Goal: Communication & Community: Answer question/provide support

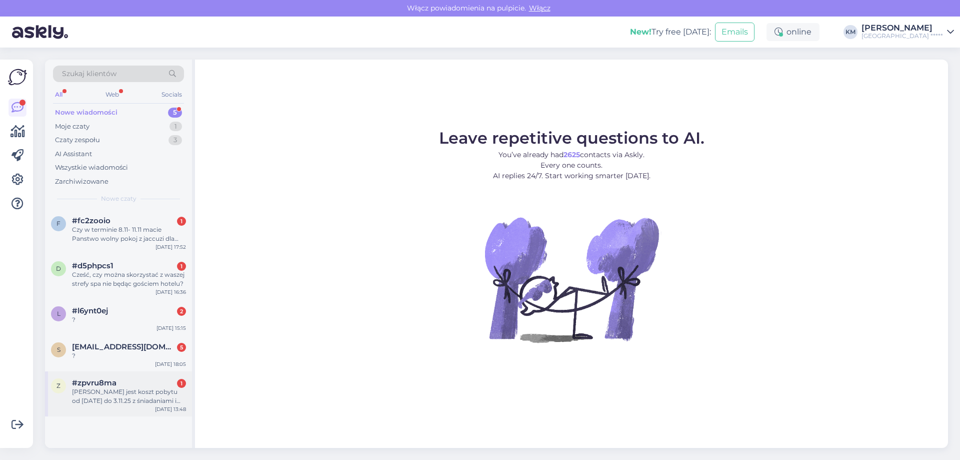
click at [112, 348] on span "[EMAIL_ADDRESS][DOMAIN_NAME]" at bounding box center [124, 346] width 104 height 9
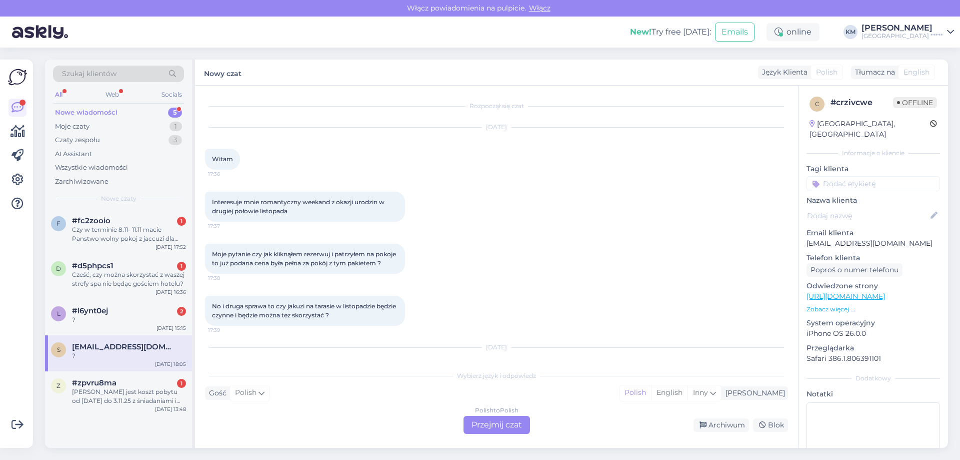
scroll to position [54, 0]
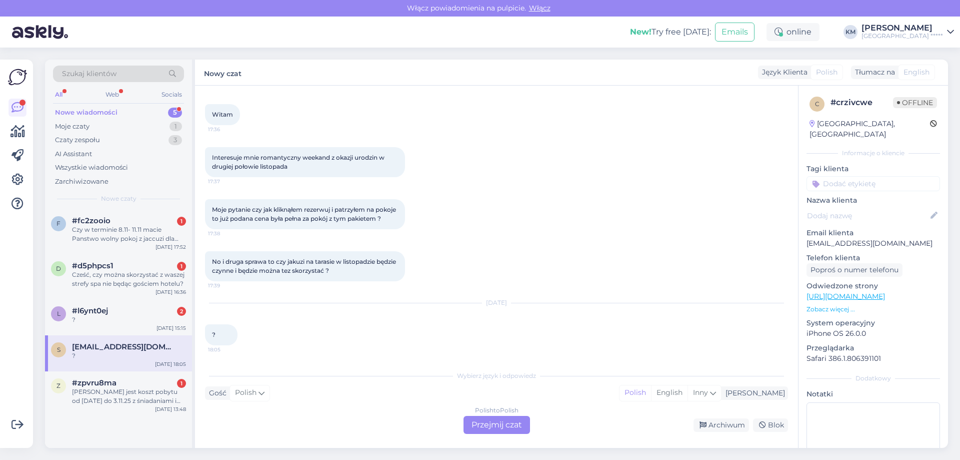
drag, startPoint x: 497, startPoint y: 434, endPoint x: 491, endPoint y: 433, distance: 6.0
click at [497, 434] on div "Rozpoczął się czat [DATE] Witam 17:36 Interesuje mnie romantyczny weekand z oka…" at bounding box center [496, 267] width 603 height 362
click at [491, 425] on div "Polish to Polish Przejmij czat" at bounding box center [497, 425] width 67 height 18
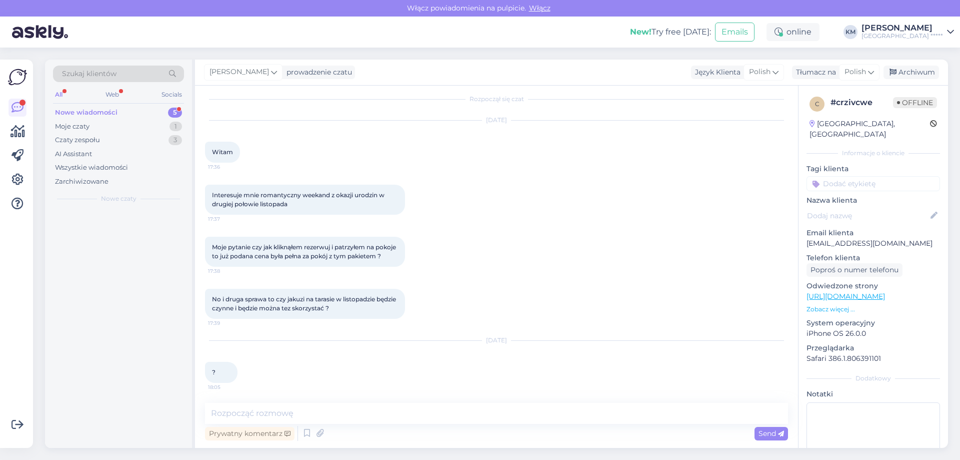
scroll to position [16, 0]
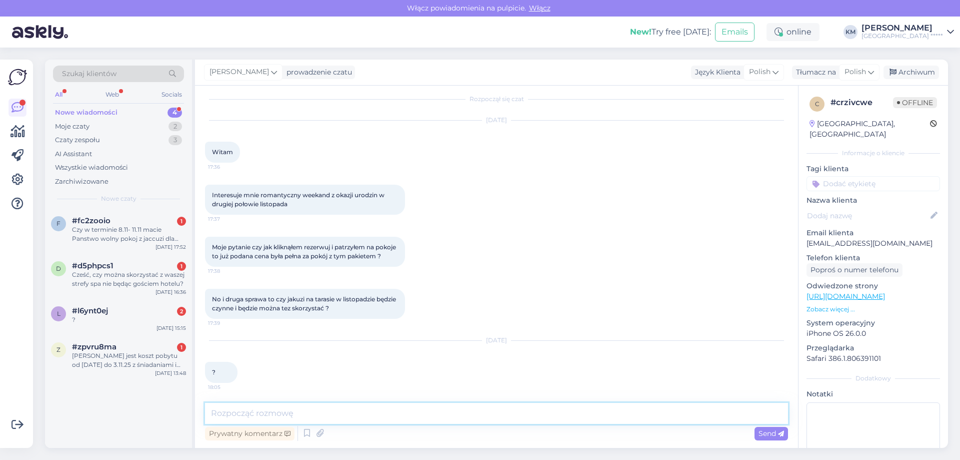
click at [290, 412] on textarea at bounding box center [496, 413] width 583 height 21
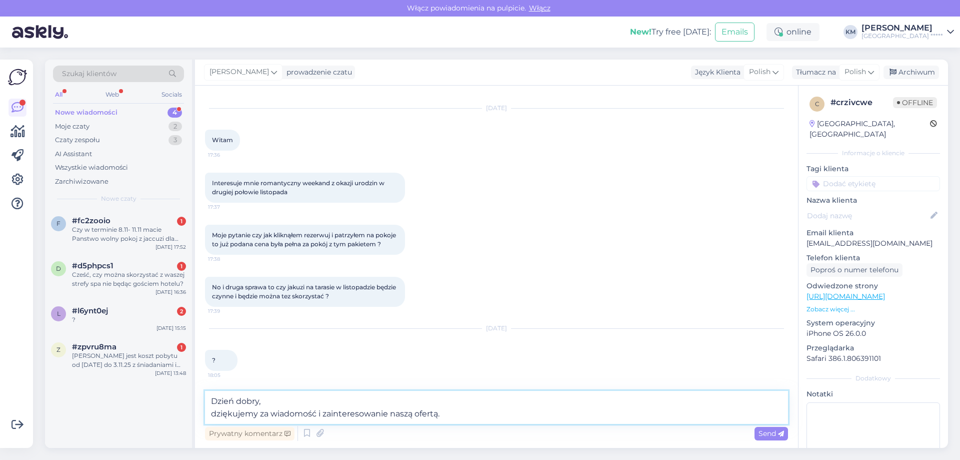
scroll to position [41, 0]
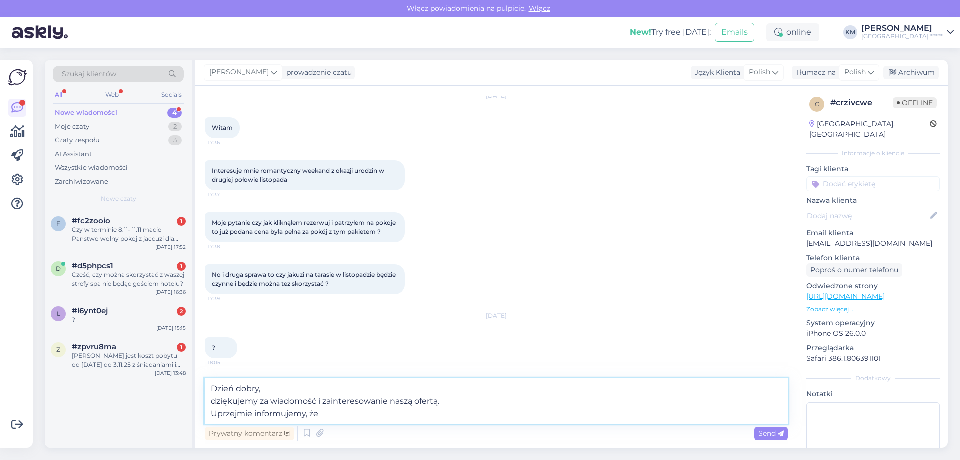
click at [350, 413] on textarea "Dzień dobry, dziękujemy za wiadomość i zainteresowanie naszą ofertą. Uprzejmie …" at bounding box center [496, 401] width 583 height 46
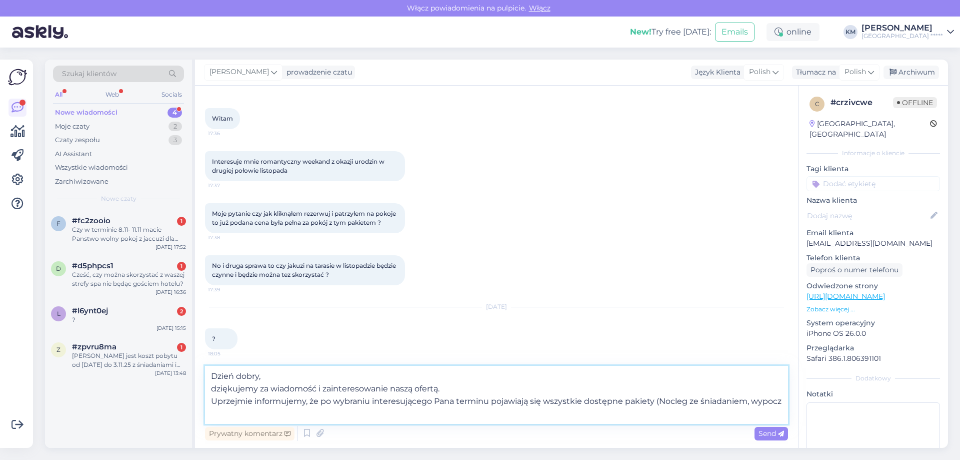
scroll to position [53, 0]
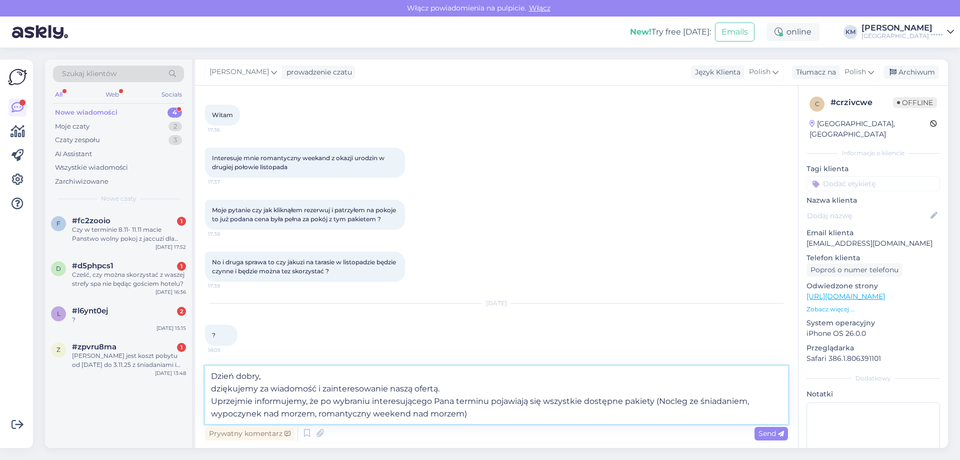
drag, startPoint x: 665, startPoint y: 396, endPoint x: 659, endPoint y: 398, distance: 5.7
click at [659, 398] on textarea "Dzień dobry, dziękujemy za wiadomość i zainteresowanie naszą ofertą. Uprzejmie …" at bounding box center [496, 395] width 583 height 58
click at [487, 409] on textarea "Dzień dobry, dziękujemy za wiadomość i zainteresowanie naszą ofertą. Uprzejmie …" at bounding box center [496, 395] width 583 height 58
click at [485, 417] on textarea "Dzień dobry, dziękujemy za wiadomość i zainteresowanie naszą ofertą. Uprzejmie …" at bounding box center [496, 395] width 583 height 58
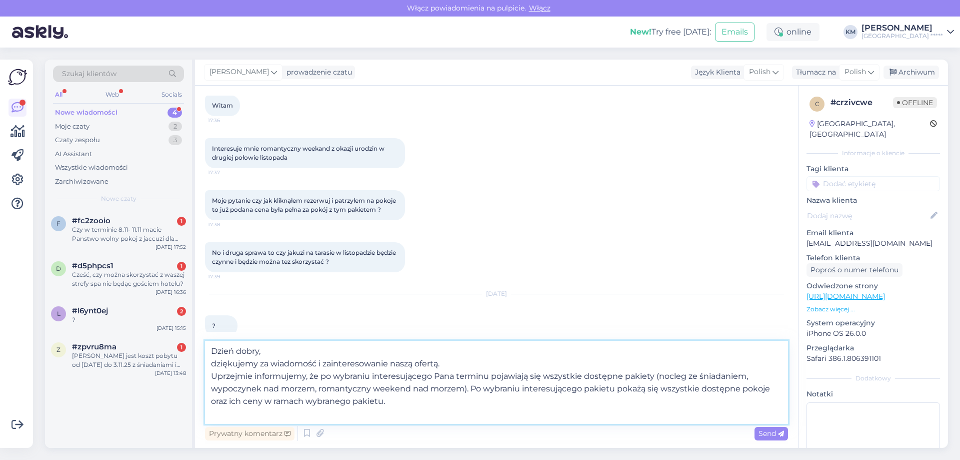
type textarea "Dzień dobry, dziękujemy za wiadomość i zainteresowanie naszą ofertą. Uprzejmie …"
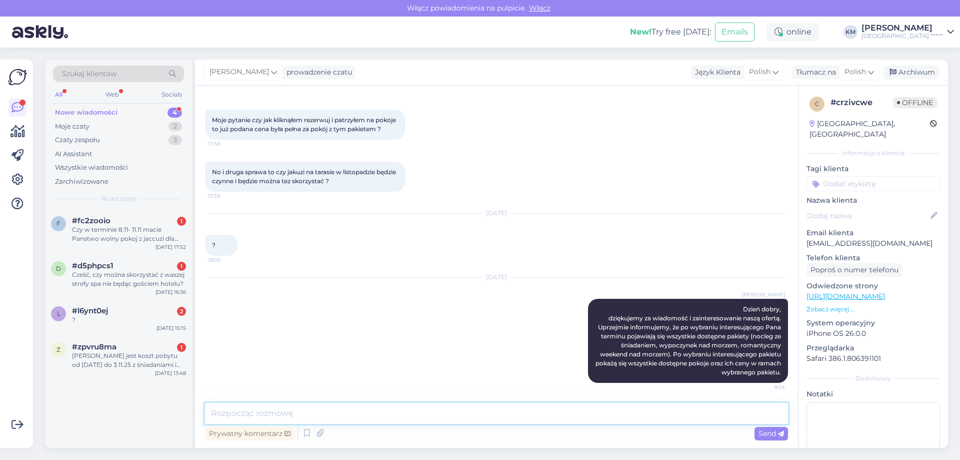
paste textarea
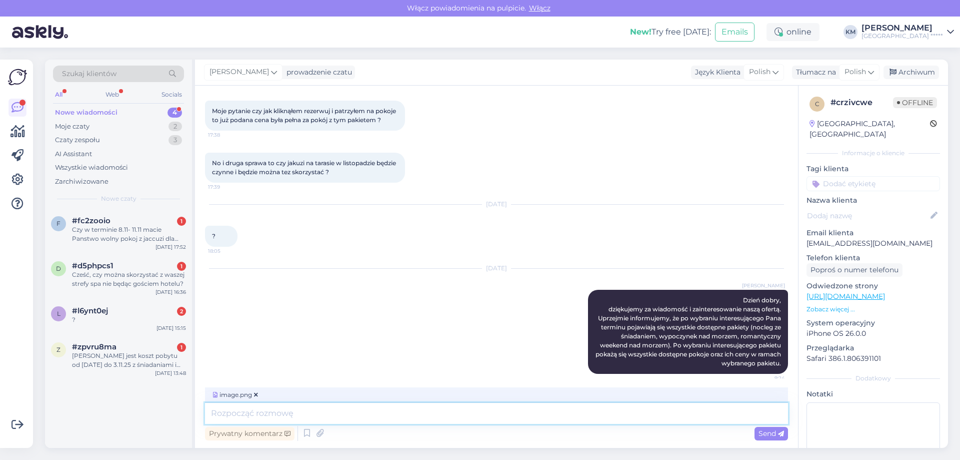
scroll to position [159, 0]
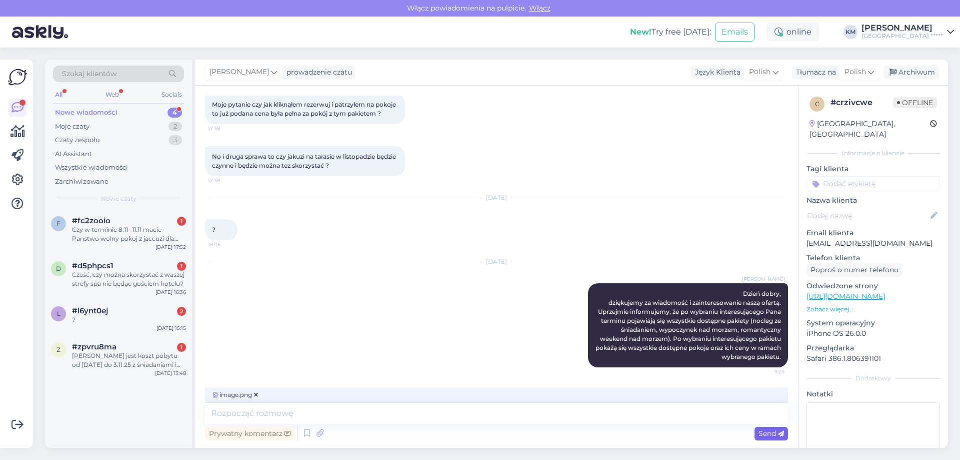
click at [763, 430] on span "Send" at bounding box center [772, 433] width 26 height 9
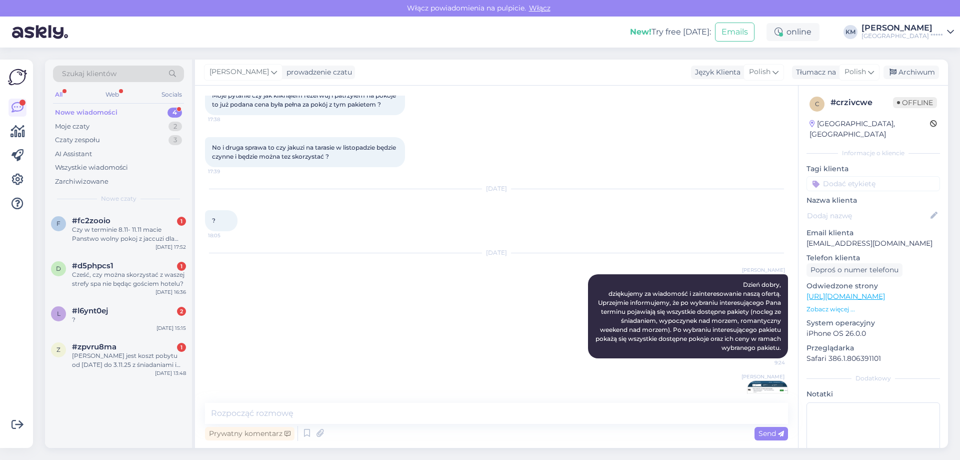
scroll to position [206, 0]
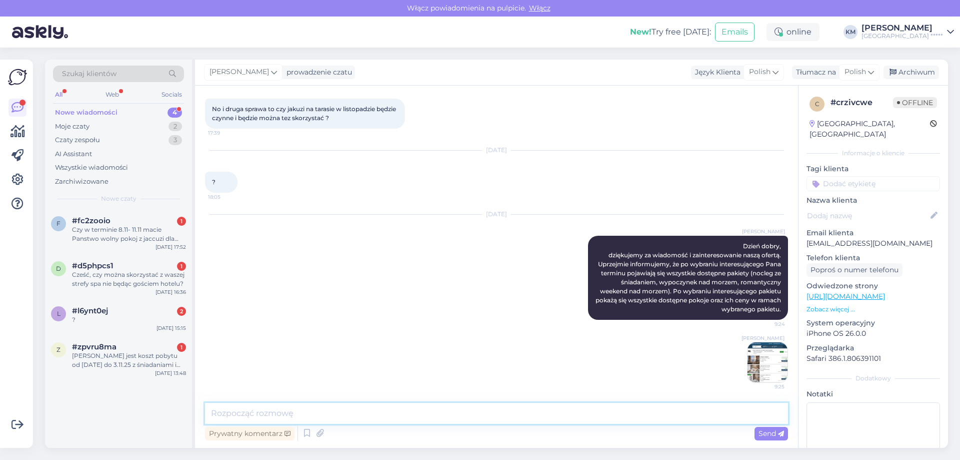
click at [275, 416] on textarea at bounding box center [496, 413] width 583 height 21
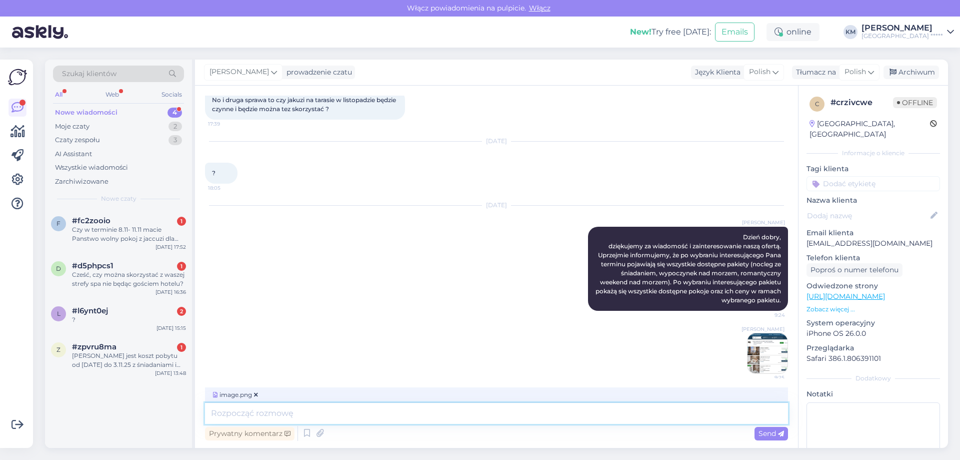
scroll to position [222, 0]
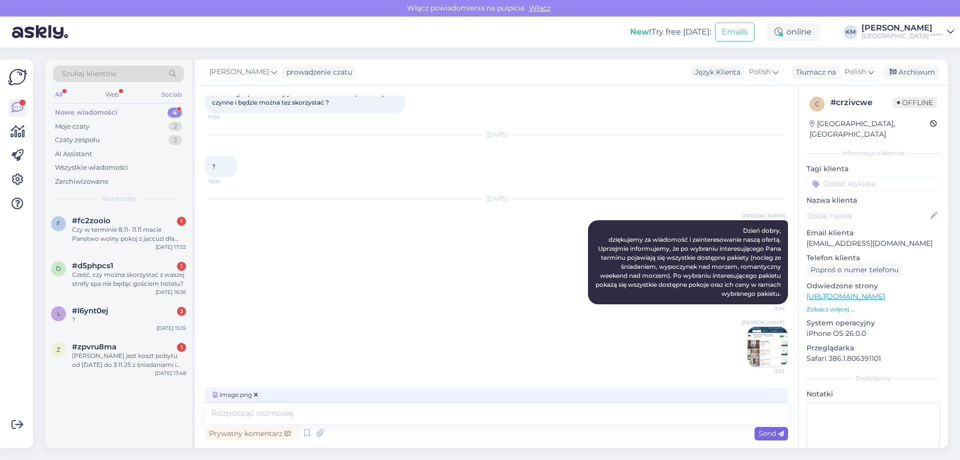
click at [760, 433] on span "Send" at bounding box center [772, 433] width 26 height 9
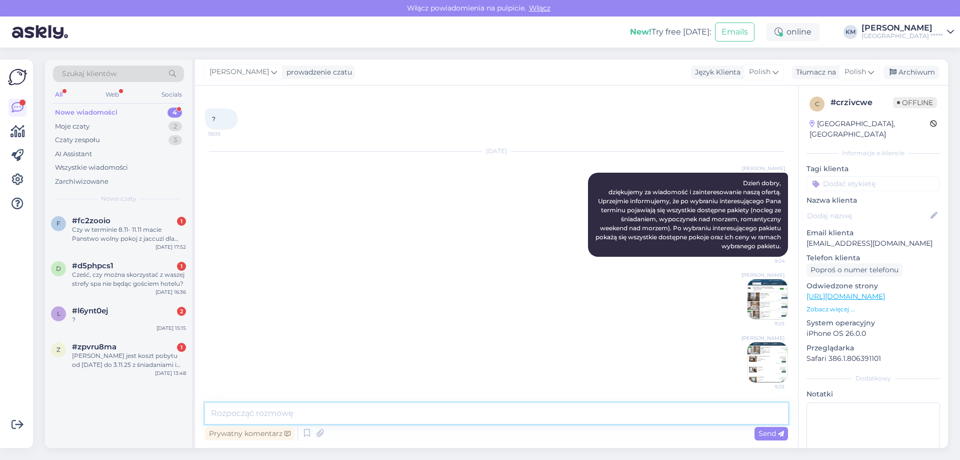
click at [389, 409] on textarea at bounding box center [496, 413] width 583 height 21
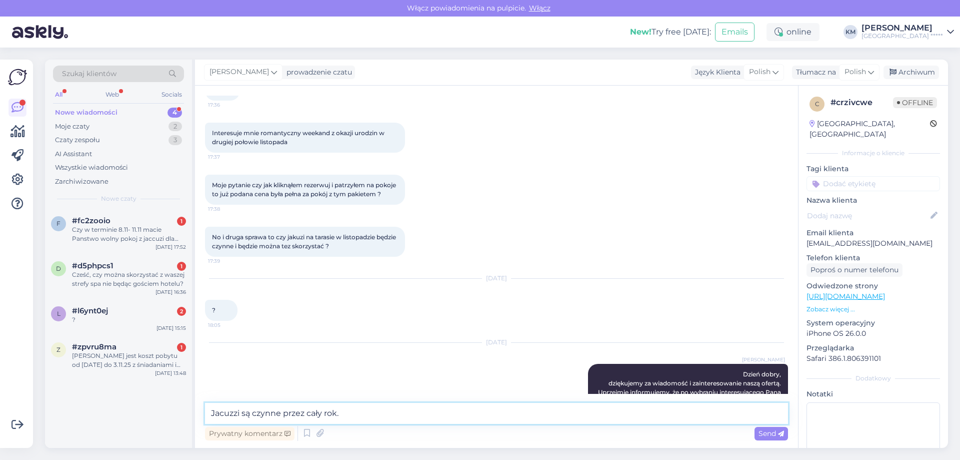
click at [351, 419] on textarea "Jacuzzi są czynne przez cały rok." at bounding box center [496, 413] width 583 height 21
click at [247, 417] on textarea "Jacuzzi są czynne przez cały rok." at bounding box center [496, 413] width 583 height 21
click at [387, 413] on textarea "[PERSON_NAME] jest czynne przez cały rok." at bounding box center [496, 413] width 583 height 21
type textarea "[PERSON_NAME] jest czynne przez cały rok. Można więc korzystać z niego także w …"
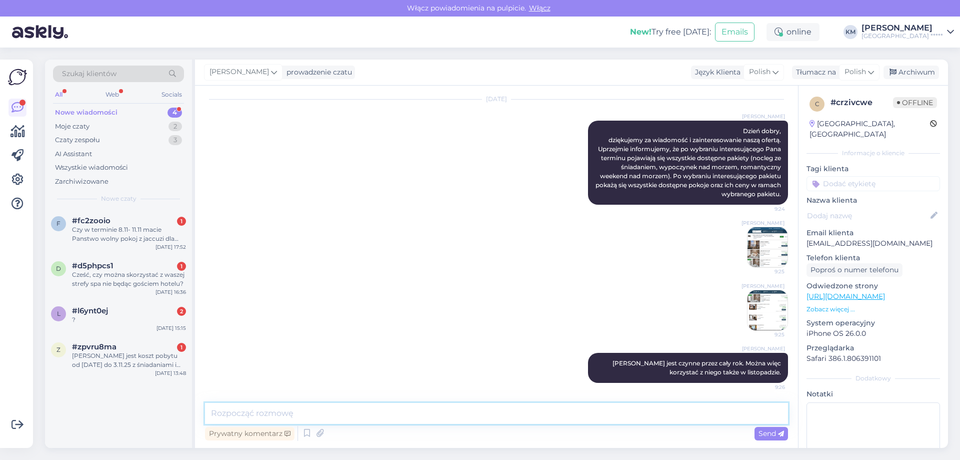
scroll to position [171, 0]
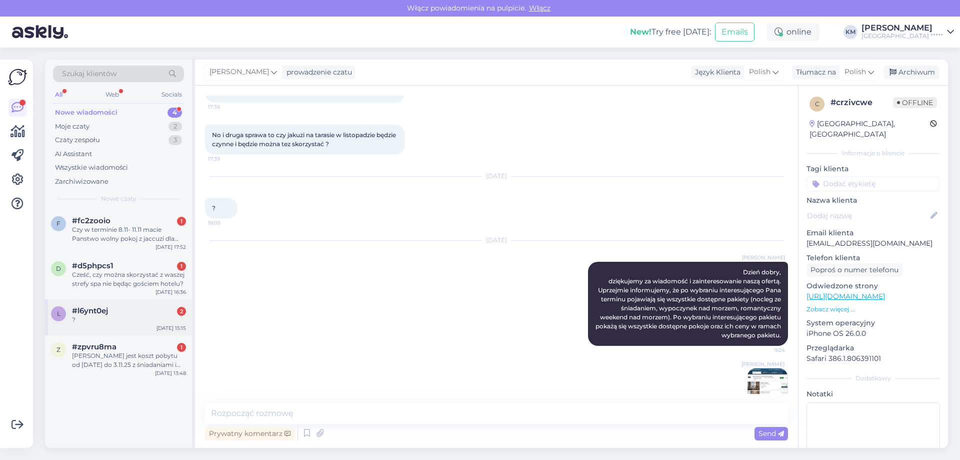
click at [115, 318] on div "?" at bounding box center [129, 319] width 114 height 9
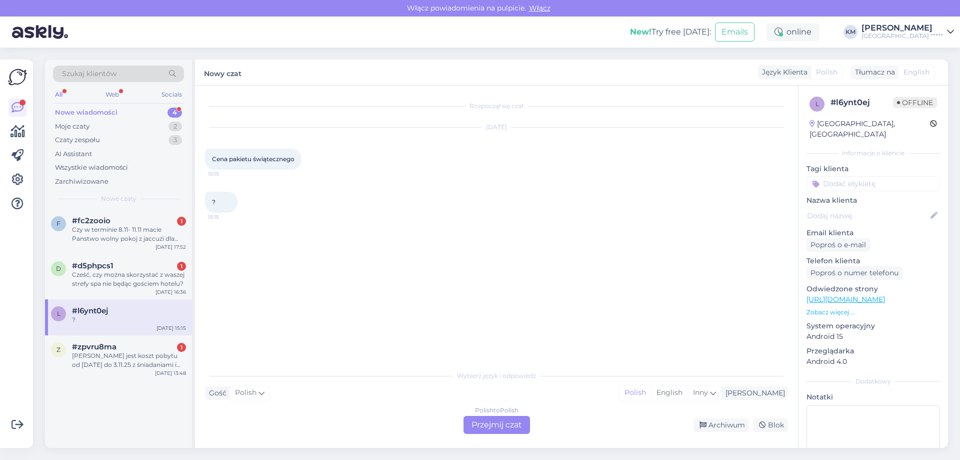
click at [504, 430] on div "Polish to Polish Przejmij czat" at bounding box center [497, 425] width 67 height 18
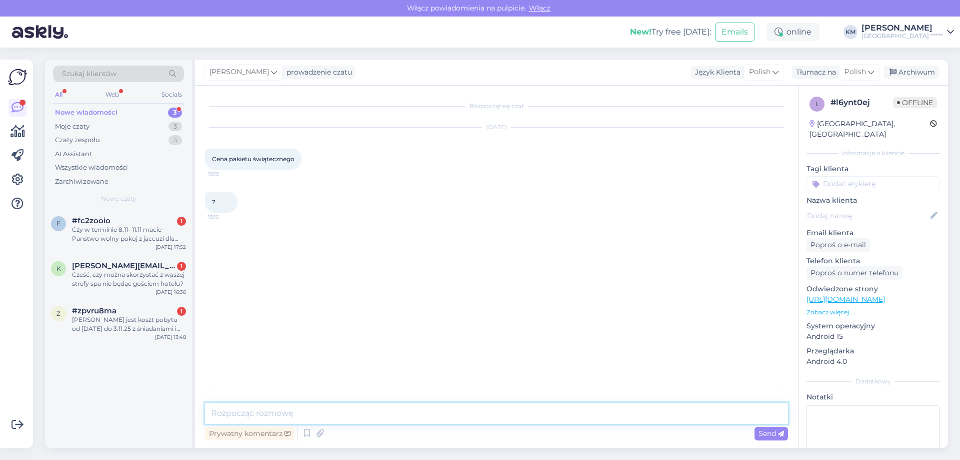
click at [305, 403] on textarea at bounding box center [496, 413] width 583 height 21
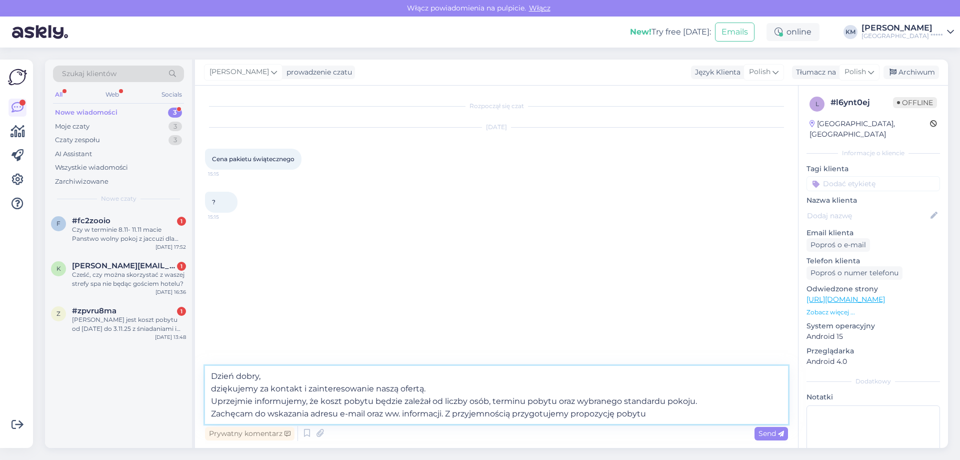
type textarea "Dzień dobry, dziękujemy za kontakt i zainteresowanie naszą ofertą. Uprzejmie in…"
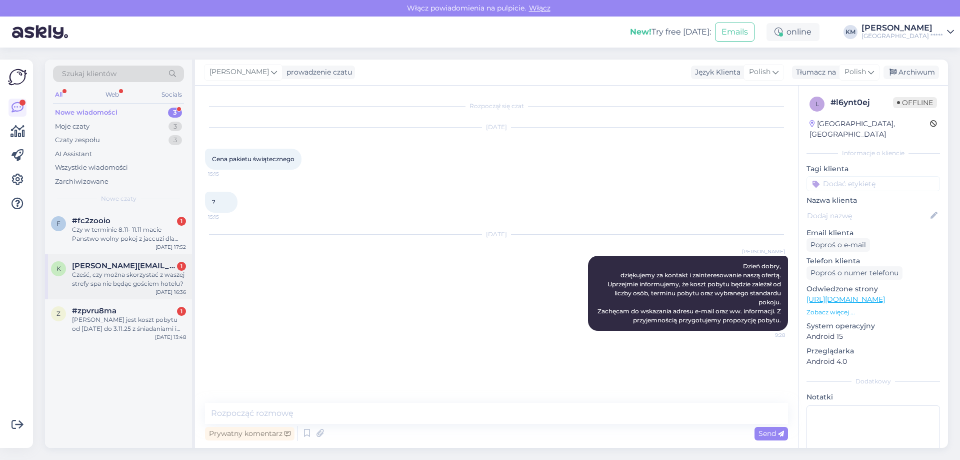
click at [147, 268] on span "[PERSON_NAME][EMAIL_ADDRESS][DOMAIN_NAME]" at bounding box center [124, 265] width 104 height 9
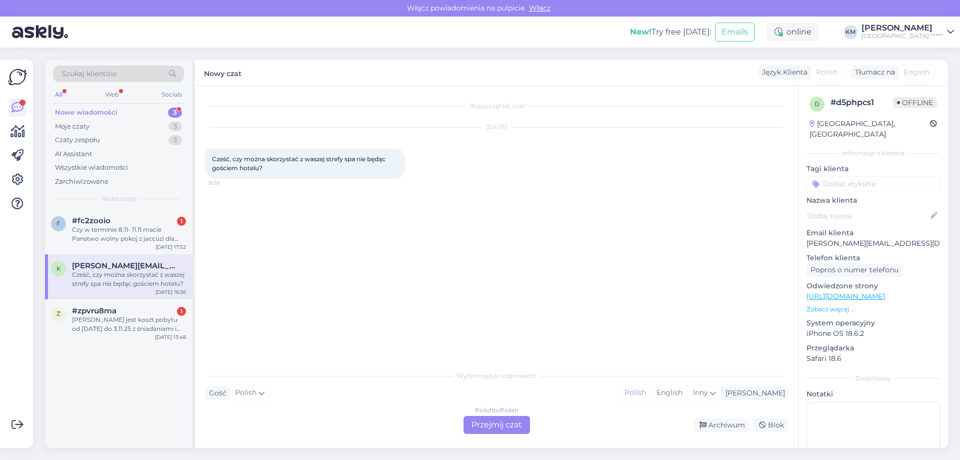
click at [500, 427] on div "Polish to Polish Przejmij czat" at bounding box center [497, 425] width 67 height 18
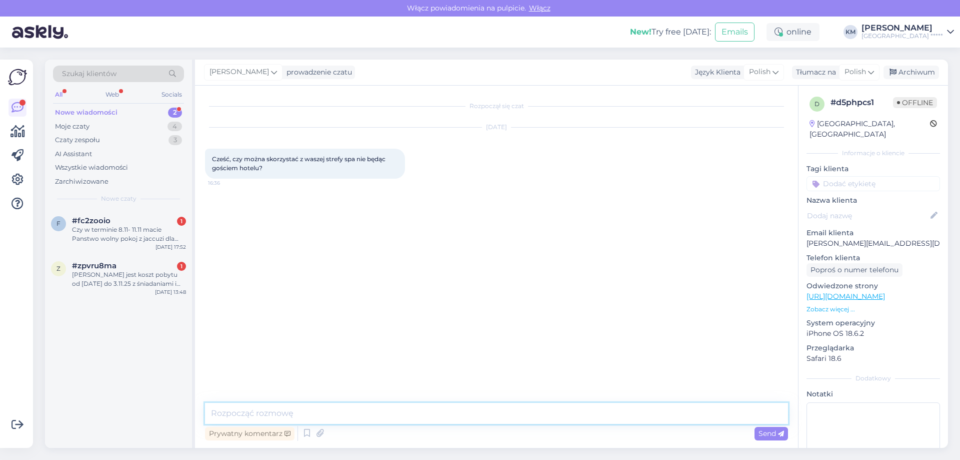
click at [330, 415] on textarea at bounding box center [496, 413] width 583 height 21
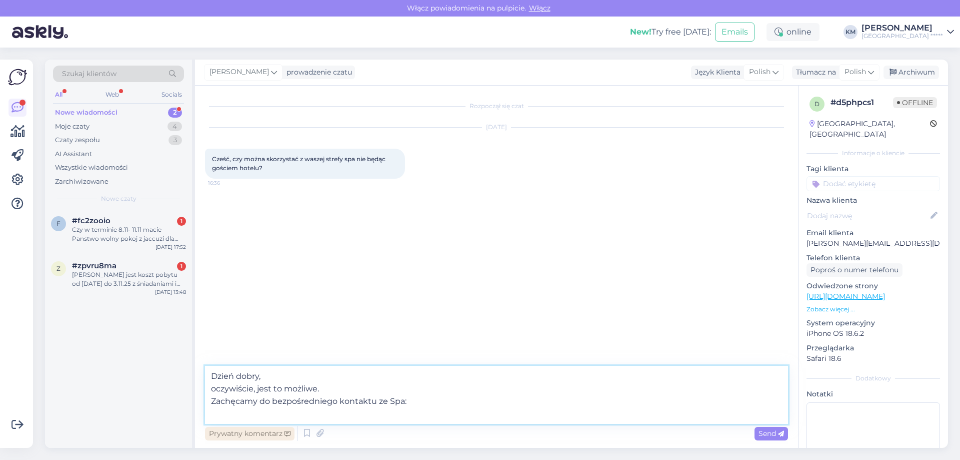
paste textarea "T: [PHONE_NUMBER] E: [EMAIL_ADDRESS][DOMAIN_NAME]"
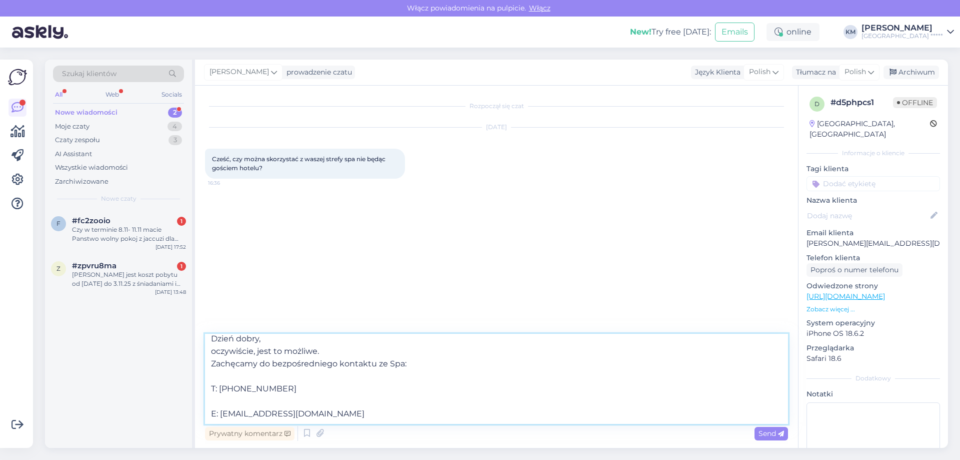
scroll to position [6, 0]
click at [227, 400] on textarea "Dzień dobry, oczywiście, jest to możliwe. Zachęcamy do bezpośredniego kontaktu …" at bounding box center [496, 379] width 583 height 90
drag, startPoint x: 264, startPoint y: 401, endPoint x: 186, endPoint y: 401, distance: 77.5
click at [186, 401] on div "Szukaj klientów All Web Socials Nowe wiadomości 2 Moje czaty 4 Czaty zespołu 3 …" at bounding box center [496, 254] width 903 height 388
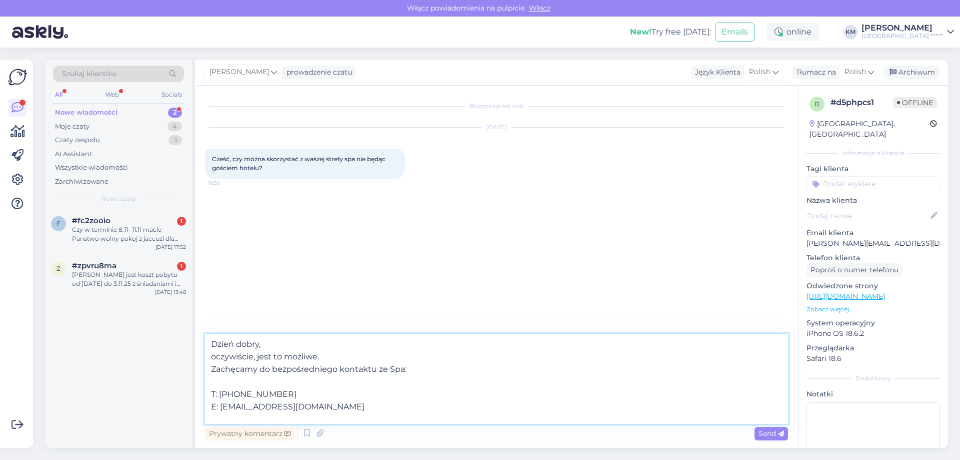
scroll to position [0, 0]
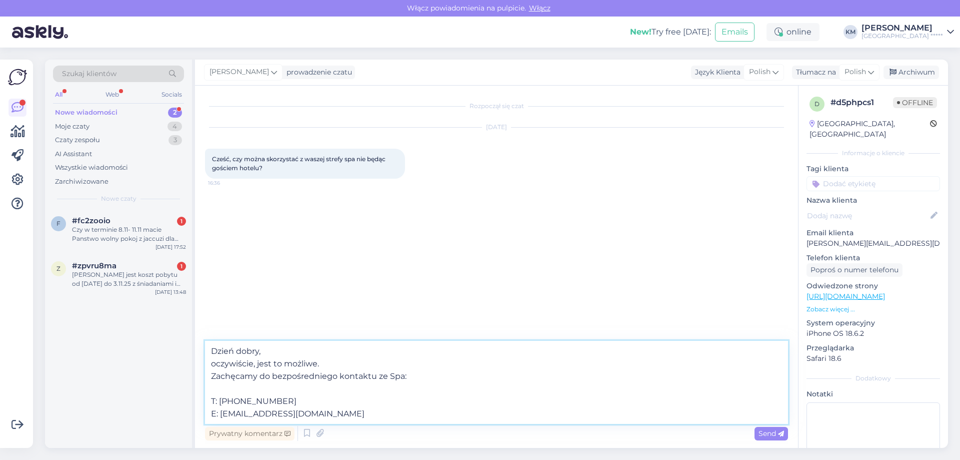
drag, startPoint x: 246, startPoint y: 387, endPoint x: 174, endPoint y: 387, distance: 72.0
click at [174, 387] on div "Szukaj klientów All Web Socials Nowe wiadomości 2 Moje czaty 4 Czaty zespołu 3 …" at bounding box center [496, 254] width 903 height 388
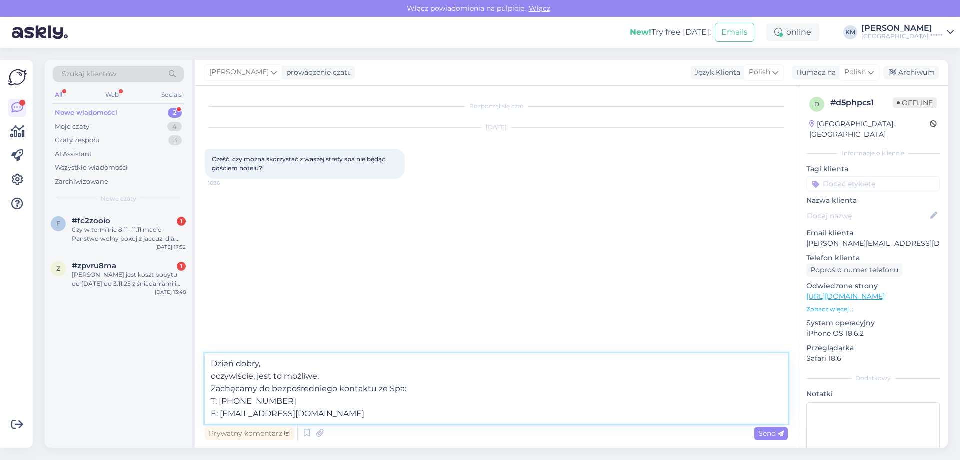
click at [319, 410] on textarea "Dzień dobry, oczywiście, jest to możliwe. Zachęcamy do bezpośredniego kontaktu …" at bounding box center [496, 388] width 583 height 71
type textarea "Dzień dobry, oczywiście, jest to możliwe. Zachęcamy do bezpośredniego kontaktu …"
drag, startPoint x: 766, startPoint y: 437, endPoint x: 720, endPoint y: 433, distance: 45.7
click at [765, 437] on span "Send" at bounding box center [772, 433] width 26 height 9
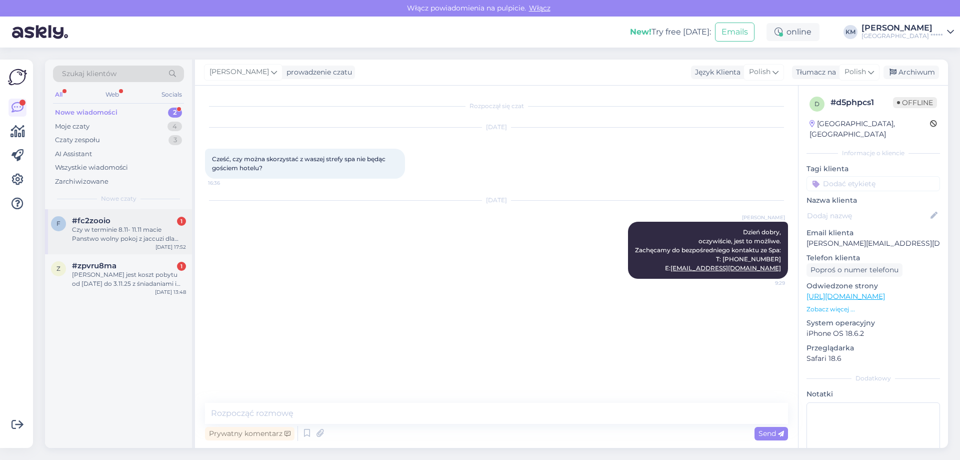
click at [128, 243] on div "Czy w terminie 8.11- 11.11 macie Panstwo wolny pokoj z jaccuzi dla 2os dorosłyc…" at bounding box center [129, 234] width 114 height 18
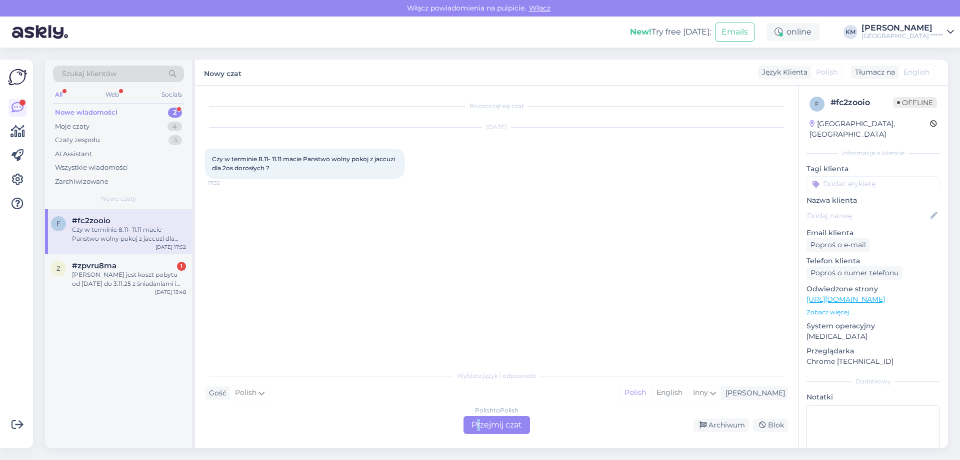
drag, startPoint x: 476, startPoint y: 419, endPoint x: 482, endPoint y: 421, distance: 6.8
click at [482, 421] on div "Polish to Polish Przejmij czat" at bounding box center [497, 425] width 67 height 18
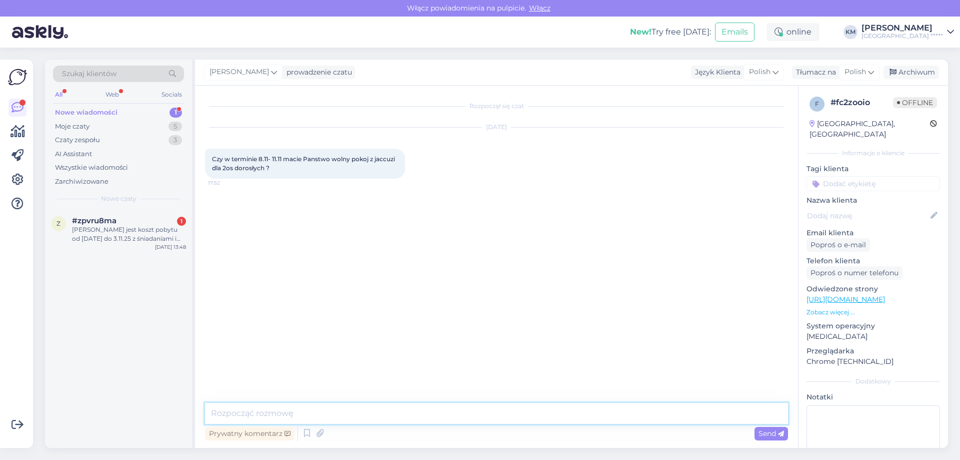
click at [367, 410] on textarea at bounding box center [496, 413] width 583 height 21
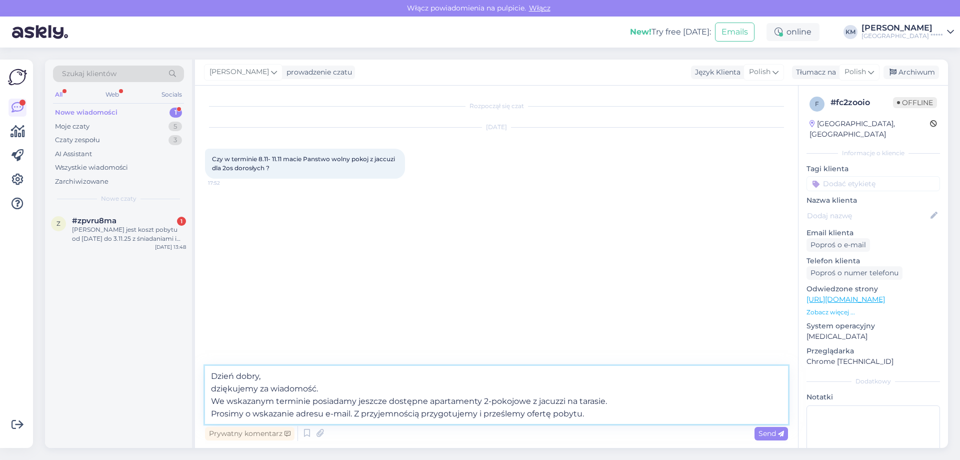
type textarea "Dzień dobry, dziękujemy za wiadomość. We wskazanym terminie posiadamy jeszcze d…"
click at [777, 437] on span "Send" at bounding box center [772, 433] width 26 height 9
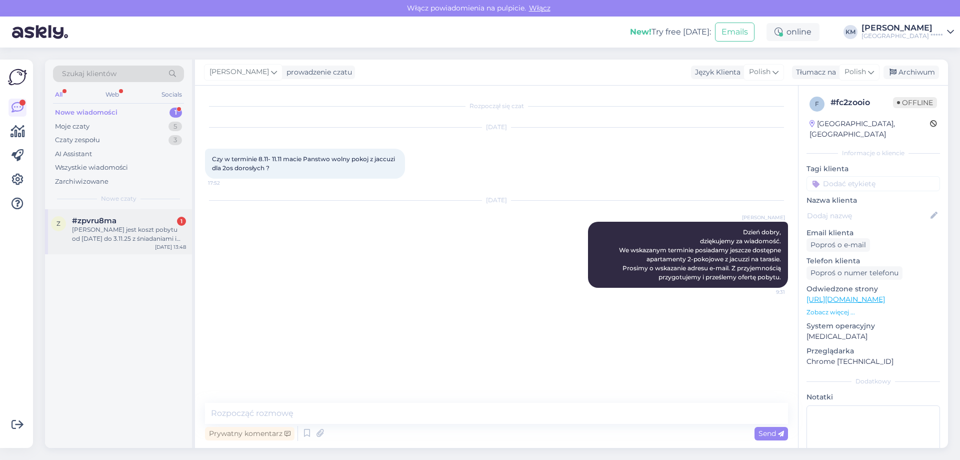
click at [115, 232] on div "[PERSON_NAME] jest koszt pobytu od [DATE] do 3.11.25 z śniadaniami i obiadokola…" at bounding box center [129, 234] width 114 height 18
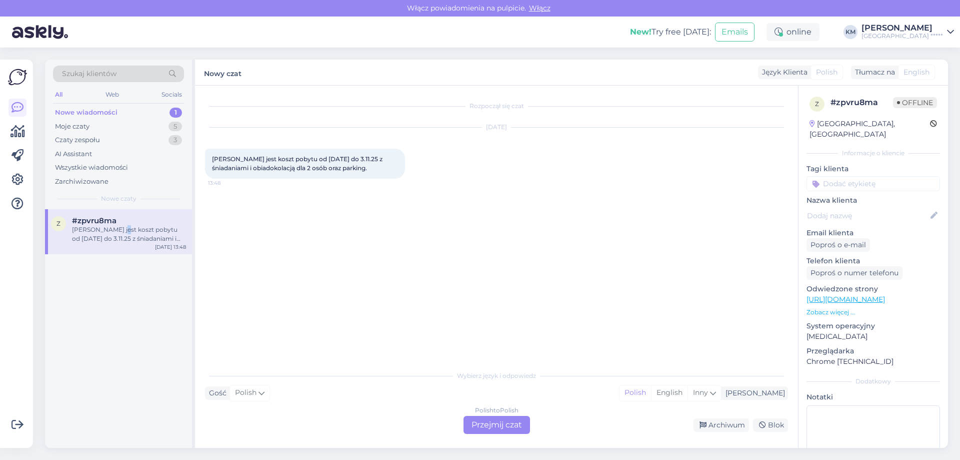
click at [481, 419] on div "Polish to Polish Przejmij czat" at bounding box center [497, 425] width 67 height 18
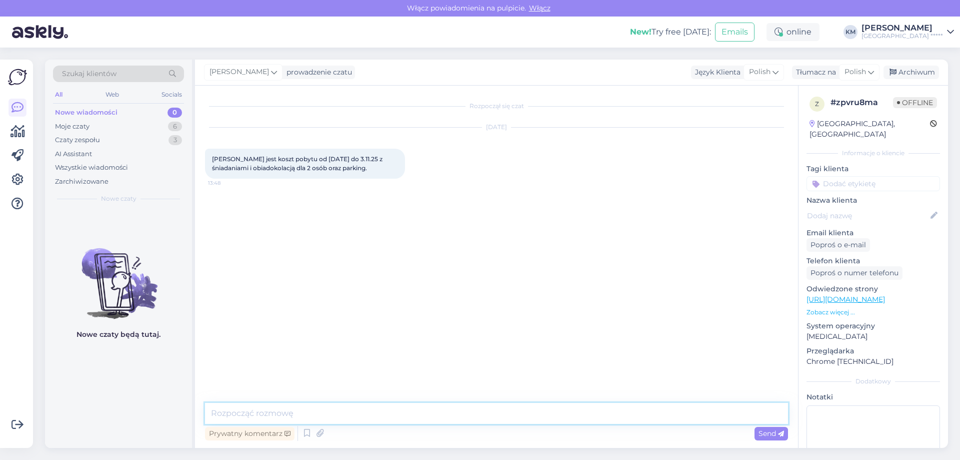
drag, startPoint x: 263, startPoint y: 406, endPoint x: 269, endPoint y: 403, distance: 6.5
click at [263, 406] on textarea at bounding box center [496, 413] width 583 height 21
type textarea "D"
click at [65, 120] on div "Moje czaty 6" at bounding box center [118, 127] width 131 height 14
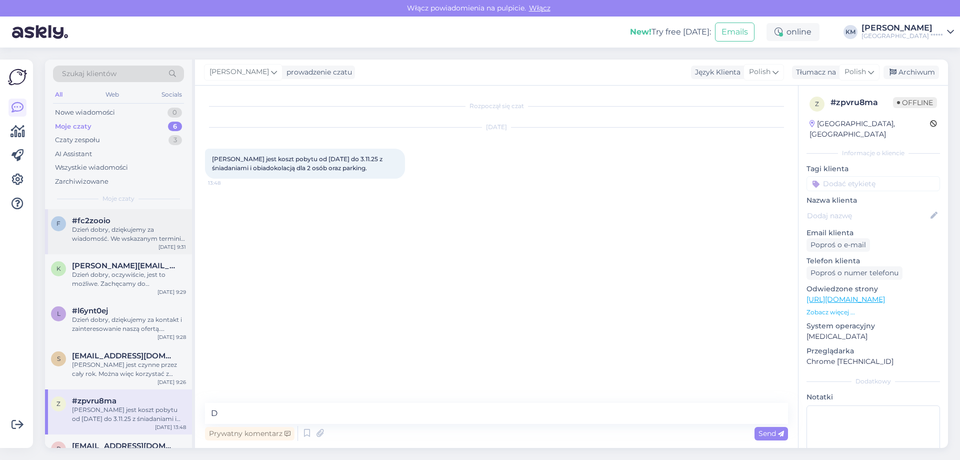
click at [103, 222] on span "#fc2zooio" at bounding box center [91, 220] width 39 height 9
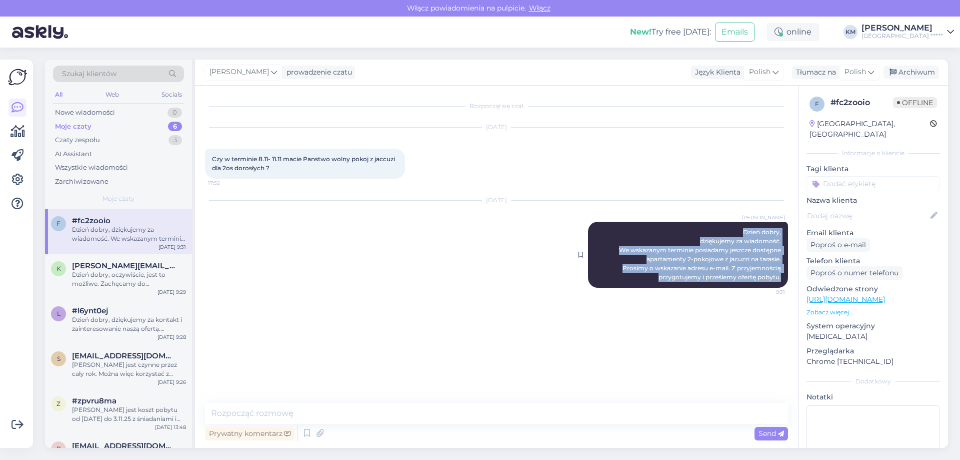
drag, startPoint x: 744, startPoint y: 233, endPoint x: 786, endPoint y: 279, distance: 61.9
click at [786, 279] on div "[PERSON_NAME] Dzień dobry, dziękujemy za wiadomość. We wskazanym terminie posia…" at bounding box center [688, 255] width 200 height 66
copy span "Dzień dobry, dziękujemy za wiadomość. We wskazanym terminie posiadamy jeszcze d…"
click at [112, 114] on div "Nowe wiadomości" at bounding box center [85, 113] width 60 height 10
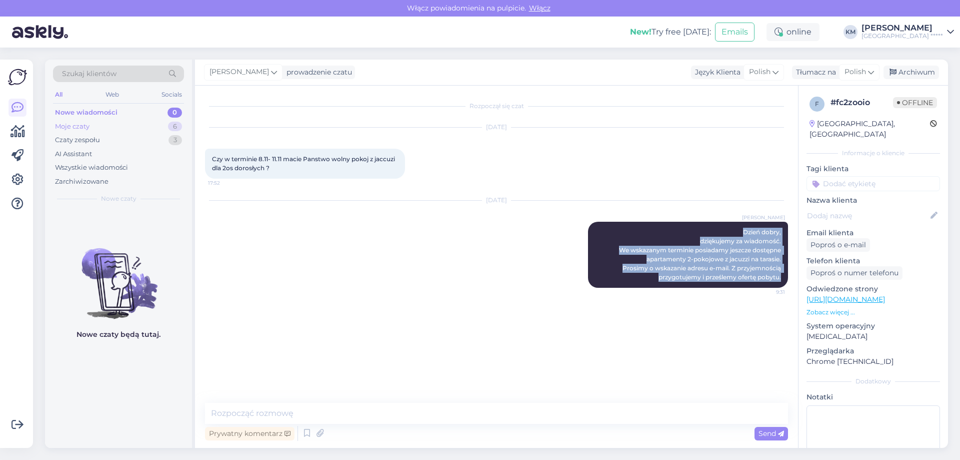
click at [99, 123] on div "Moje czaty 6" at bounding box center [118, 127] width 131 height 14
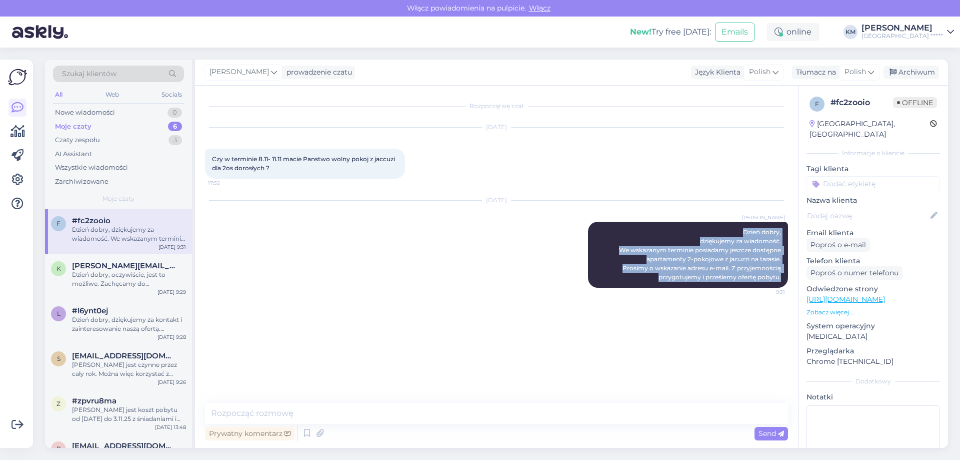
click at [101, 234] on div "Dzień dobry, dziękujemy za wiadomość. We wskazanym terminie posiadamy jeszcze d…" at bounding box center [129, 234] width 114 height 18
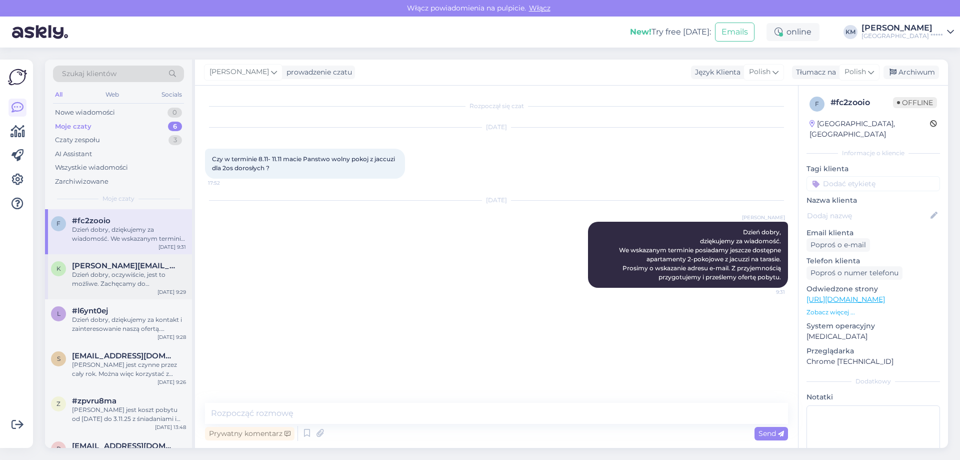
drag, startPoint x: 109, startPoint y: 267, endPoint x: 120, endPoint y: 274, distance: 13.0
click at [109, 267] on span "[PERSON_NAME][EMAIL_ADDRESS][DOMAIN_NAME]" at bounding box center [124, 265] width 104 height 9
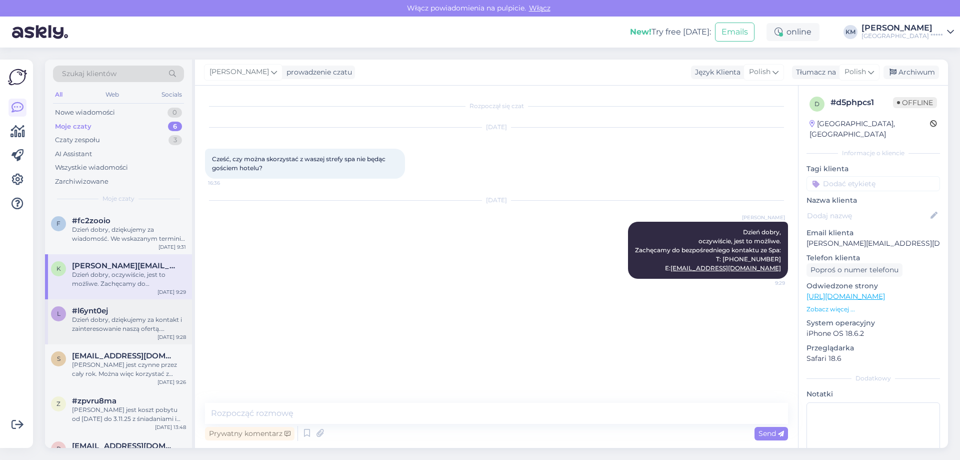
click at [160, 303] on div "l #l6ynt0ej Dzień dobry, dziękujemy za kontakt i zainteresowanie naszą ofertą. …" at bounding box center [118, 321] width 147 height 45
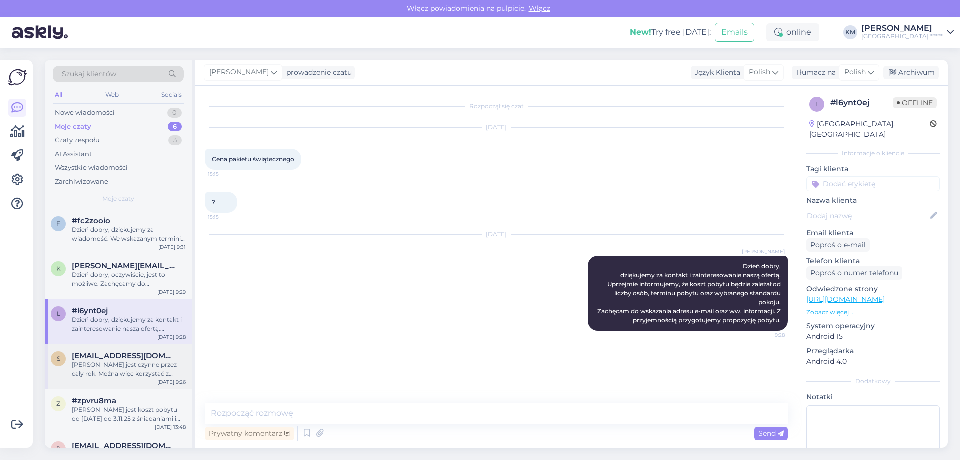
click at [136, 362] on div "[PERSON_NAME] jest czynne przez cały rok. Można więc korzystać z niego także w …" at bounding box center [129, 369] width 114 height 18
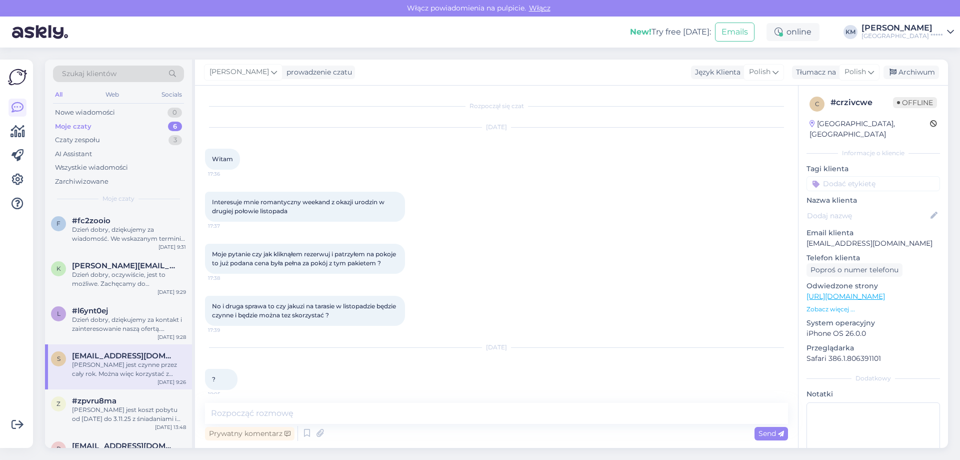
scroll to position [321, 0]
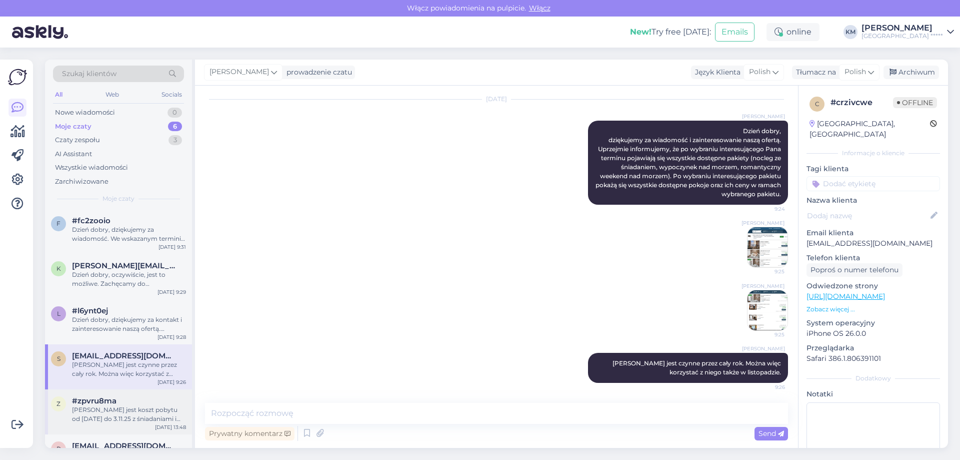
click at [121, 390] on div "z #zpvru8ma Jaki jest koszt pobytu od [DATE] do 3.11.25 z śniadaniami i obiadok…" at bounding box center [118, 411] width 147 height 45
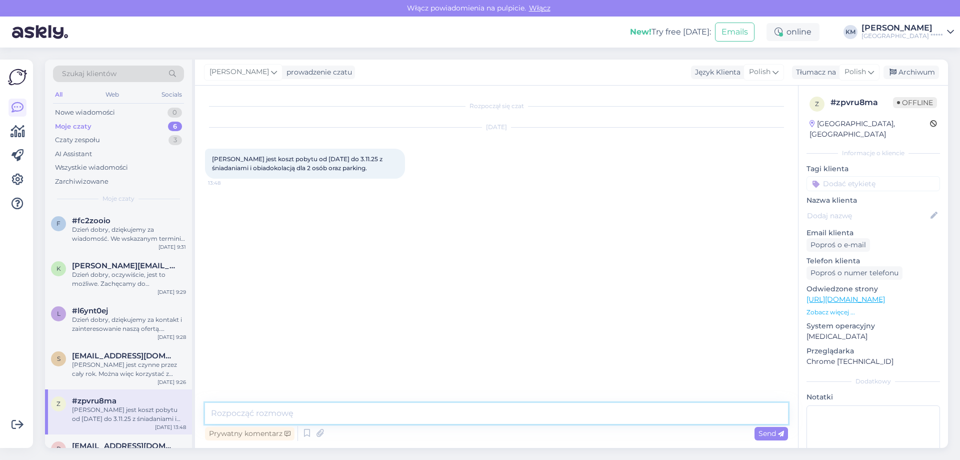
click at [305, 410] on textarea at bounding box center [496, 413] width 583 height 21
paste textarea "Dzień dobry, dziękujemy za wiadomość. We wskazanym terminie posiadamy jeszcze d…"
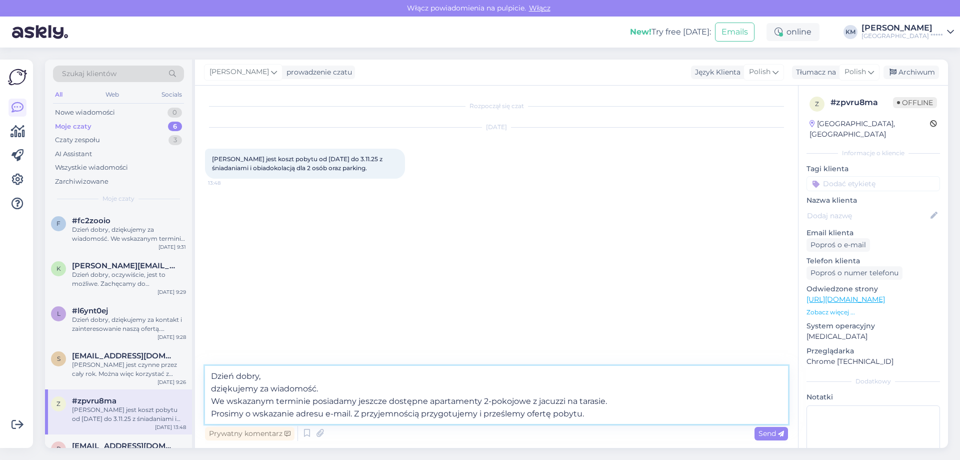
click at [426, 400] on textarea "Dzień dobry, dziękujemy za wiadomość. We wskazanym terminie posiadamy jeszcze d…" at bounding box center [496, 395] width 583 height 58
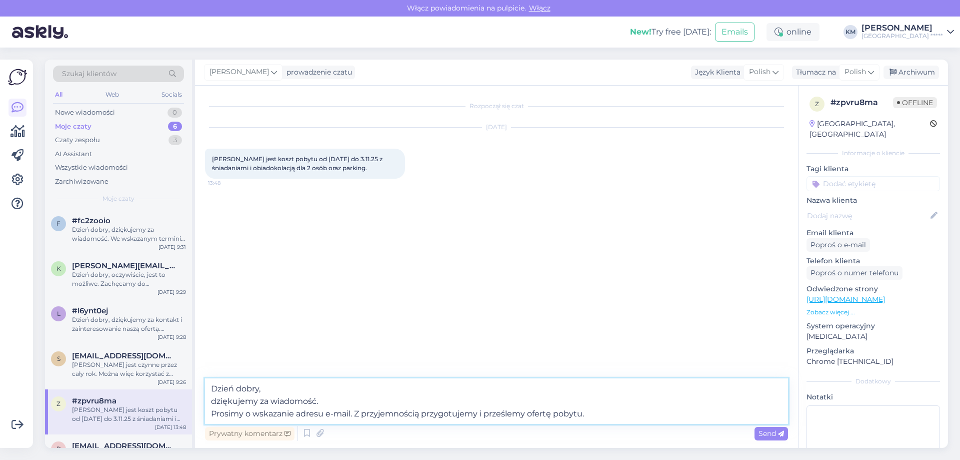
click at [527, 414] on textarea "Dzień dobry, dziękujemy za wiadomość. Prosimy o wskazanie adresu e-mail. Z przy…" at bounding box center [496, 401] width 583 height 46
type textarea "Dzień dobry, dziękujemy za wiadomość. Prosimy o wskazanie adresu e-mail. Z przy…"
click at [768, 434] on span "Send" at bounding box center [772, 433] width 26 height 9
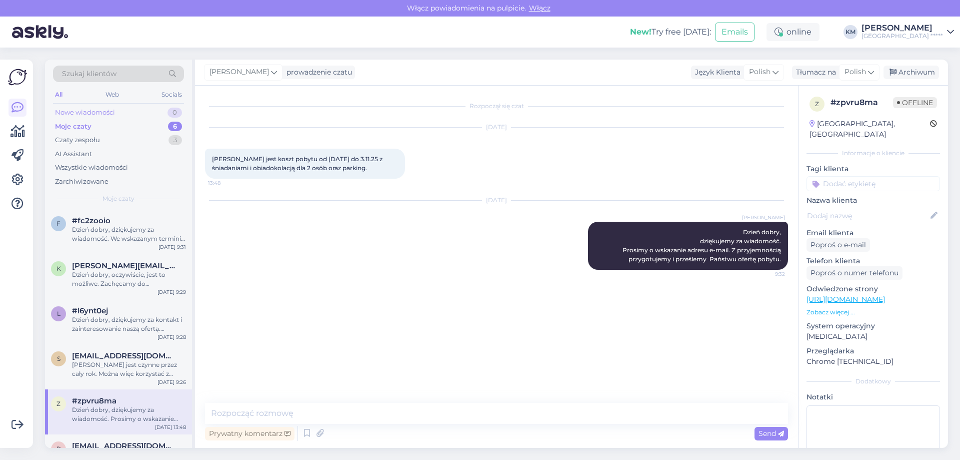
drag, startPoint x: 96, startPoint y: 113, endPoint x: 95, endPoint y: 33, distance: 80.0
click at [96, 113] on div "Nowe wiadomości" at bounding box center [85, 113] width 60 height 10
